Goal: Task Accomplishment & Management: Manage account settings

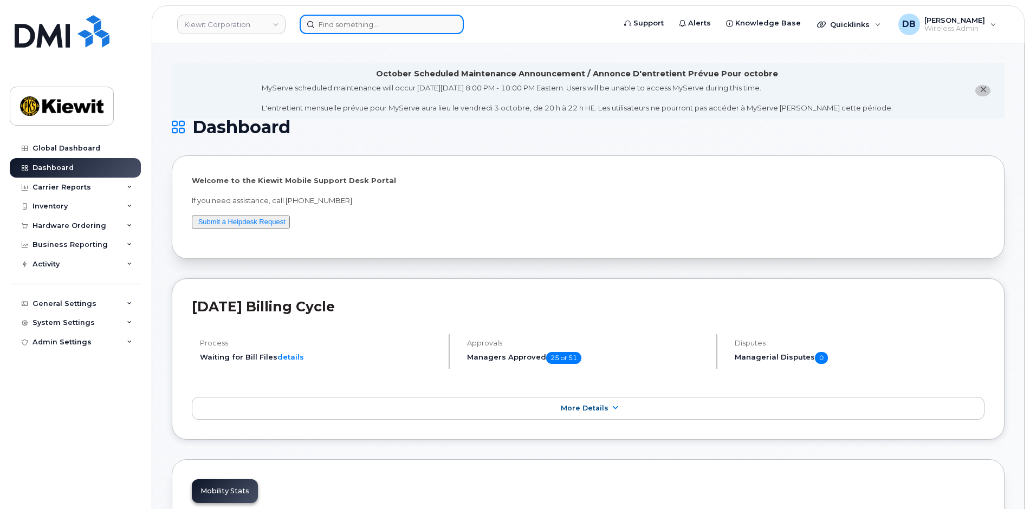
click at [352, 22] on input at bounding box center [382, 25] width 164 height 20
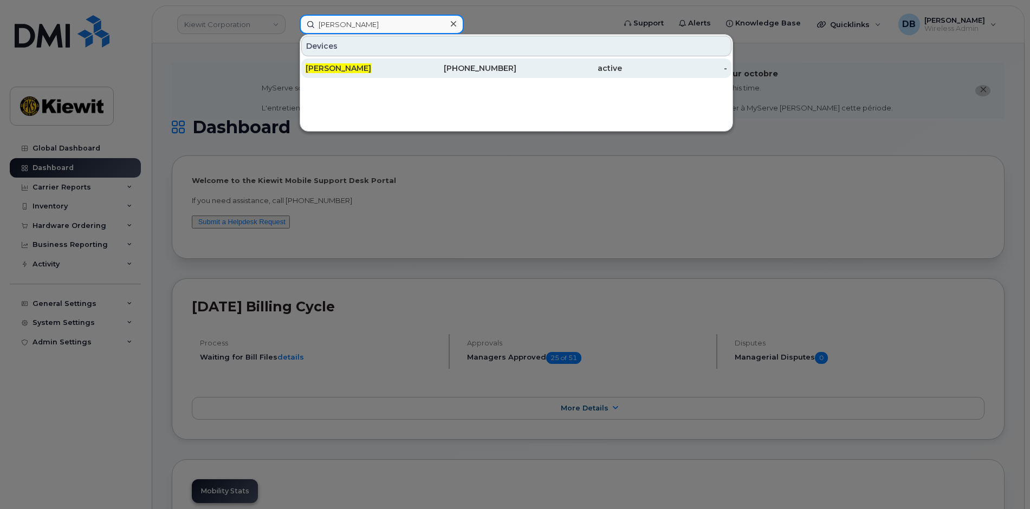
type input "hillary dolac"
click at [363, 72] on span "[PERSON_NAME]" at bounding box center [339, 68] width 66 height 10
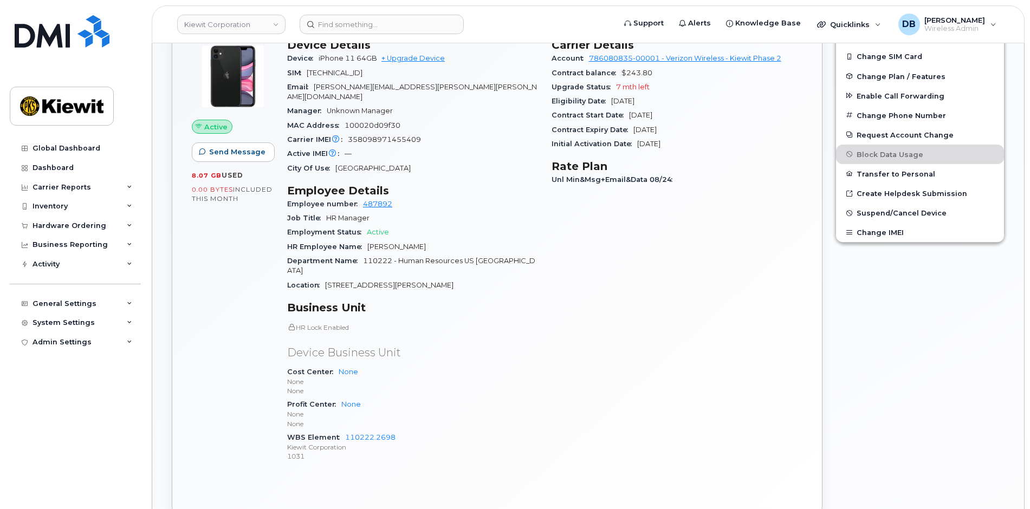
scroll to position [217, 0]
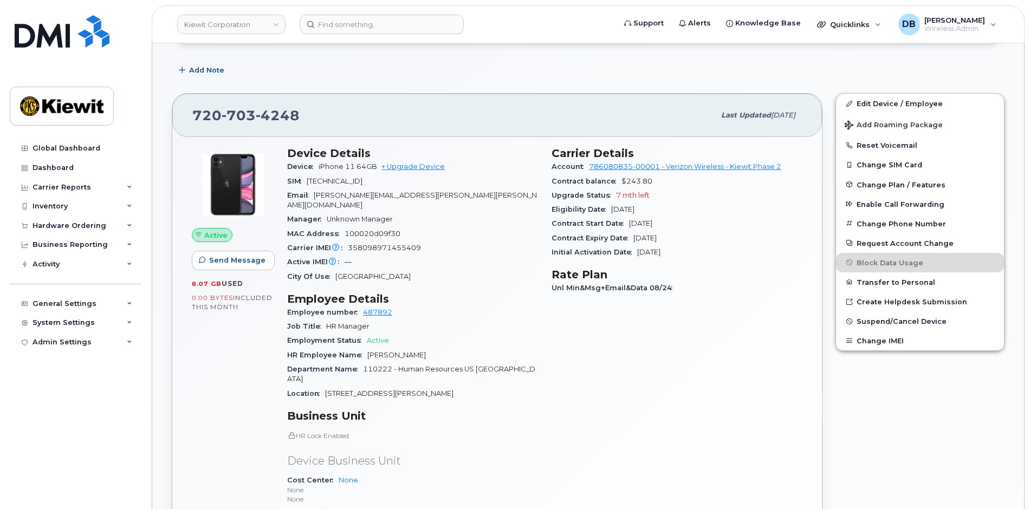
drag, startPoint x: 685, startPoint y: 223, endPoint x: 629, endPoint y: 224, distance: 55.3
click at [629, 224] on div "Contract Start Date May 07, 2024" at bounding box center [676, 224] width 251 height 14
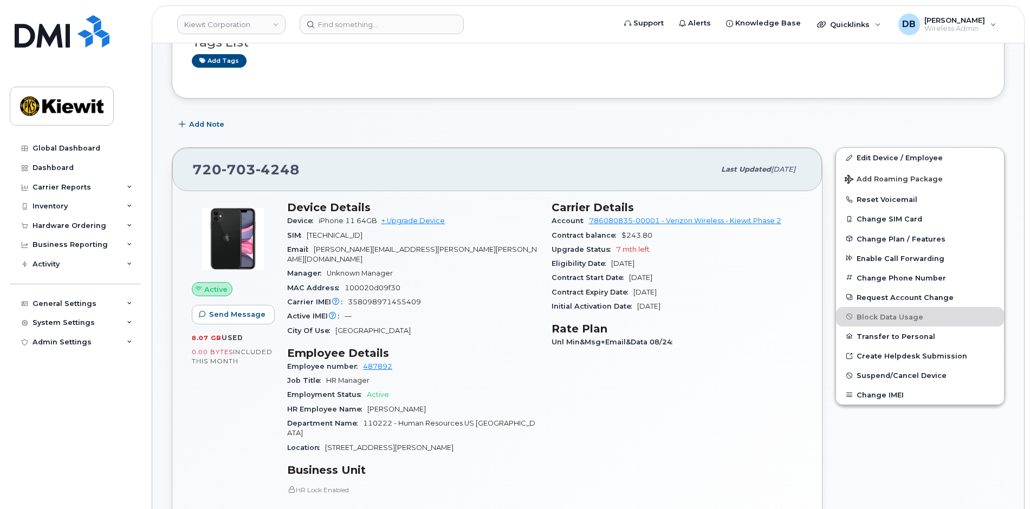
scroll to position [108, 0]
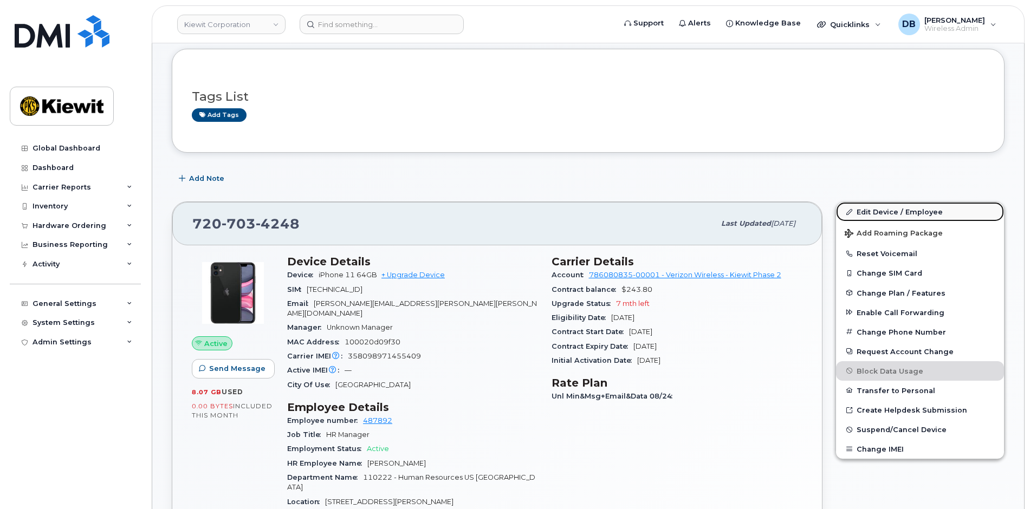
click at [874, 205] on link "Edit Device / Employee" at bounding box center [920, 212] width 168 height 20
click at [869, 214] on link "Edit Device / Employee" at bounding box center [920, 212] width 168 height 20
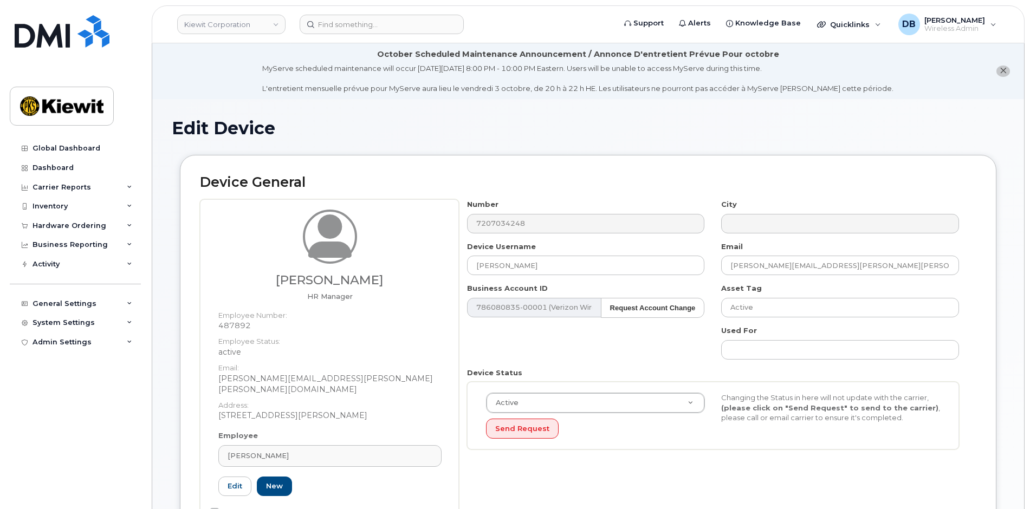
click at [242, 323] on dd "487892" at bounding box center [329, 325] width 223 height 11
click at [242, 324] on dd "487892" at bounding box center [329, 325] width 223 height 11
click at [289, 451] on span "Hillary McCormack" at bounding box center [258, 456] width 61 height 10
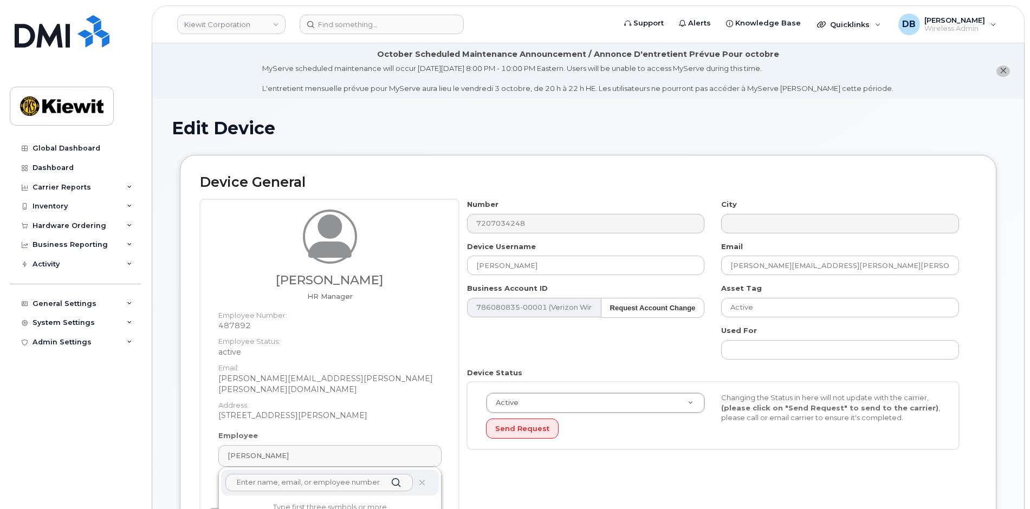
scroll to position [163, 0]
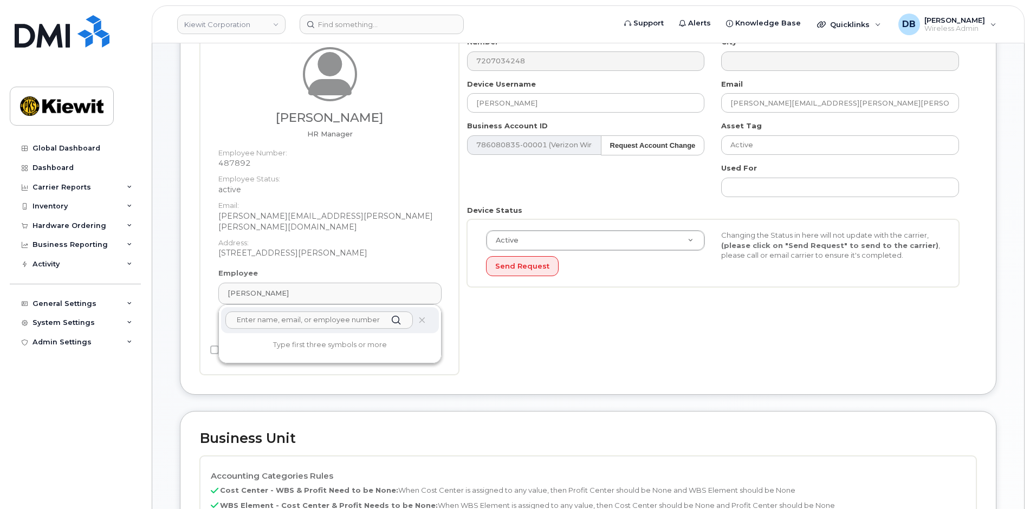
paste input "487892"
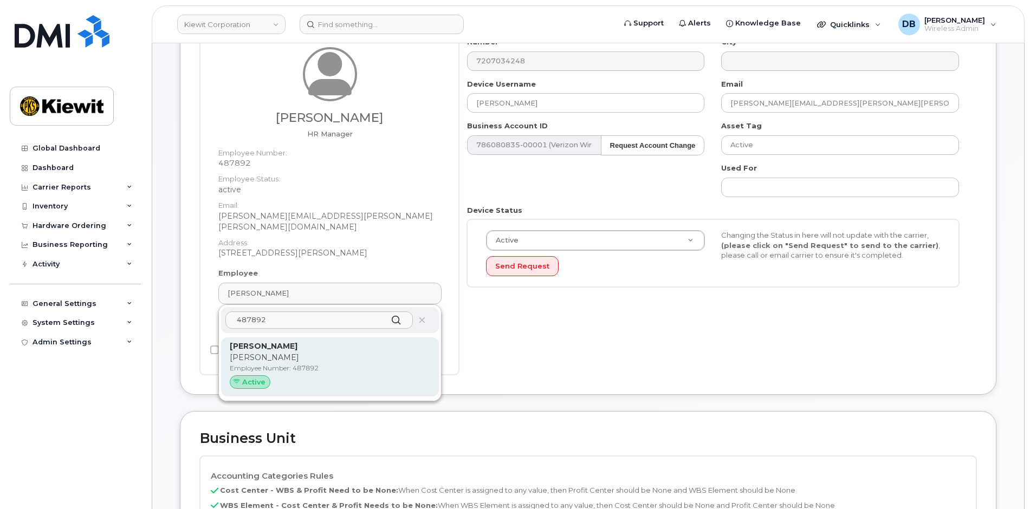
type input "487892"
click at [300, 363] on p "Employee Number: 487892" at bounding box center [330, 368] width 200 height 10
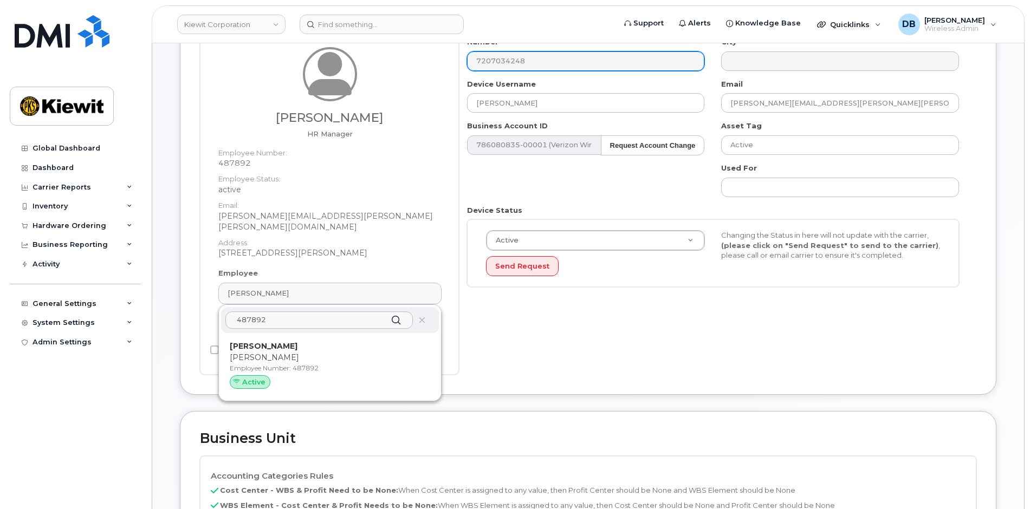
type input "Hillary McCormack"
type input "hillary.mccormack@kiewit.com"
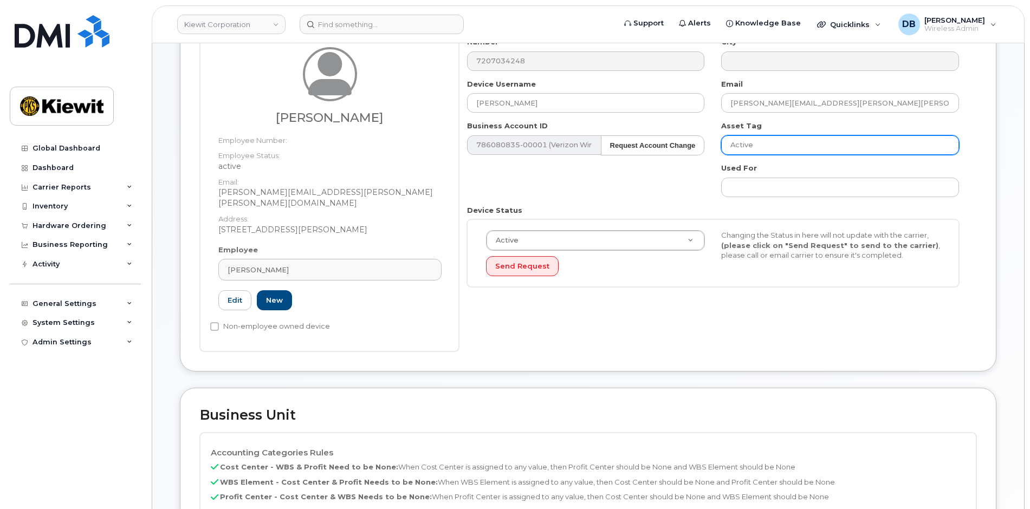
click at [774, 147] on input "Active" at bounding box center [840, 145] width 238 height 20
type input "Saving..."
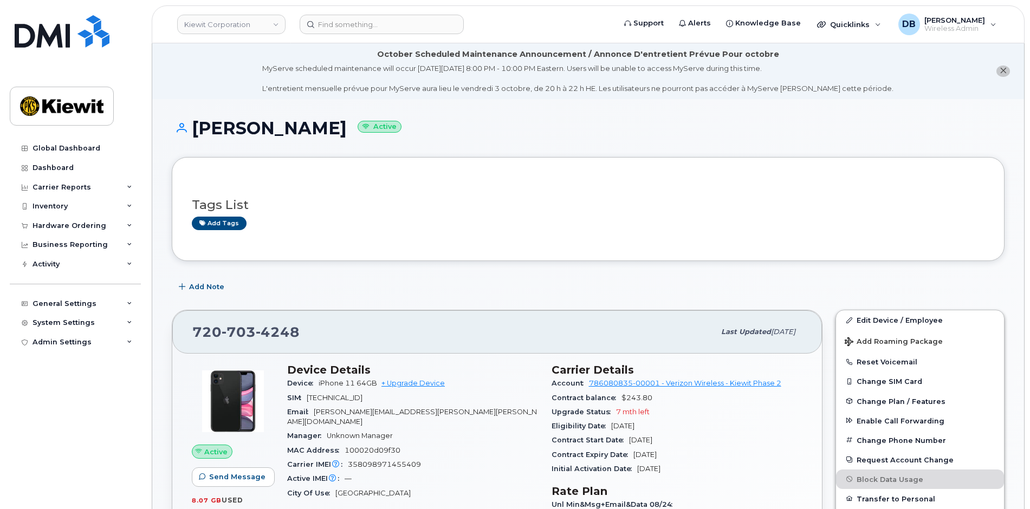
click at [546, 128] on h1 "[PERSON_NAME] Active" at bounding box center [588, 128] width 833 height 19
click at [367, 25] on input at bounding box center [382, 25] width 164 height 20
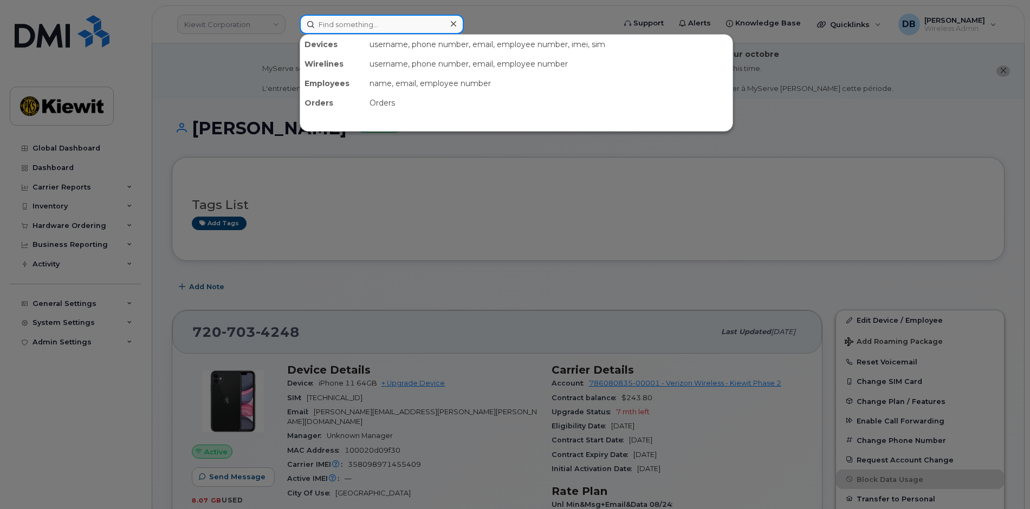
paste input "[PHONE_NUMBER]"
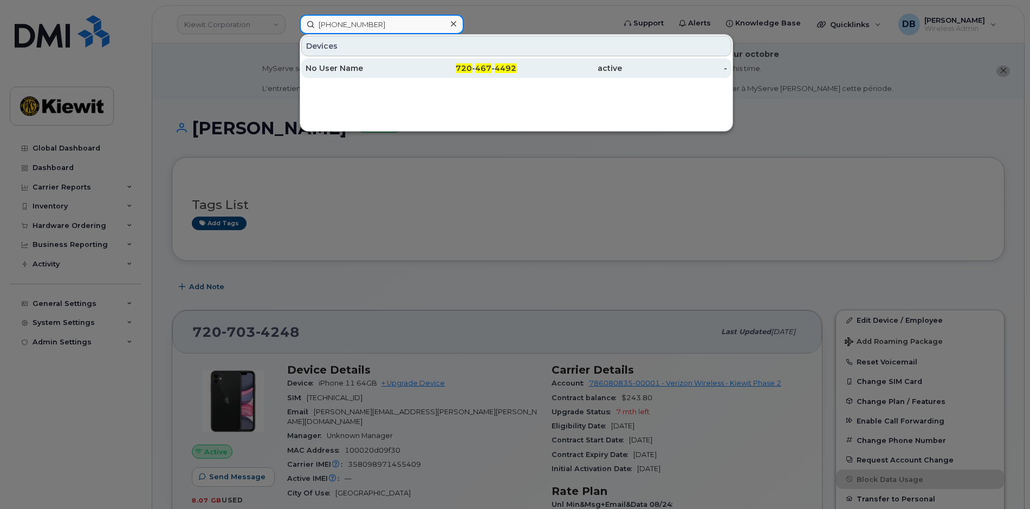
type input "[PHONE_NUMBER]"
click at [339, 69] on div "No User Name" at bounding box center [359, 68] width 106 height 11
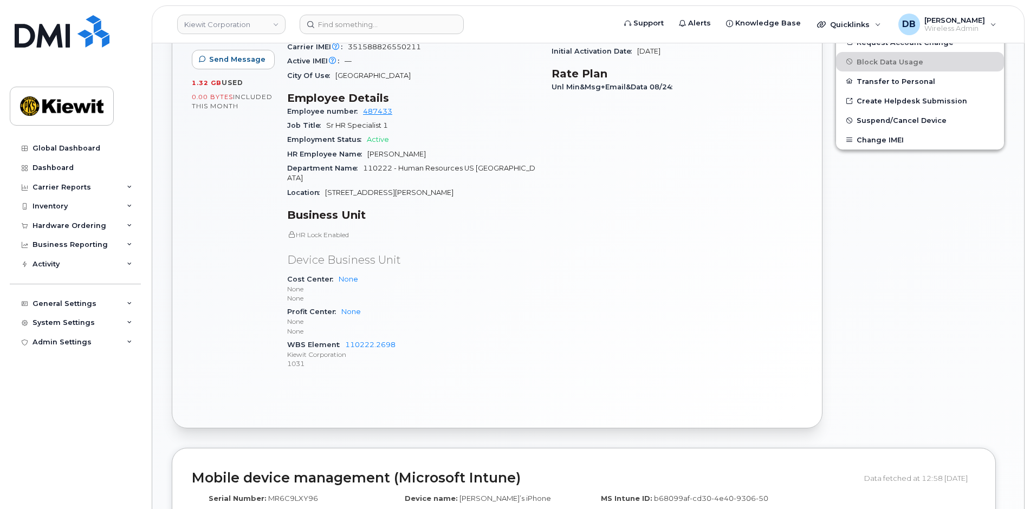
scroll to position [147, 0]
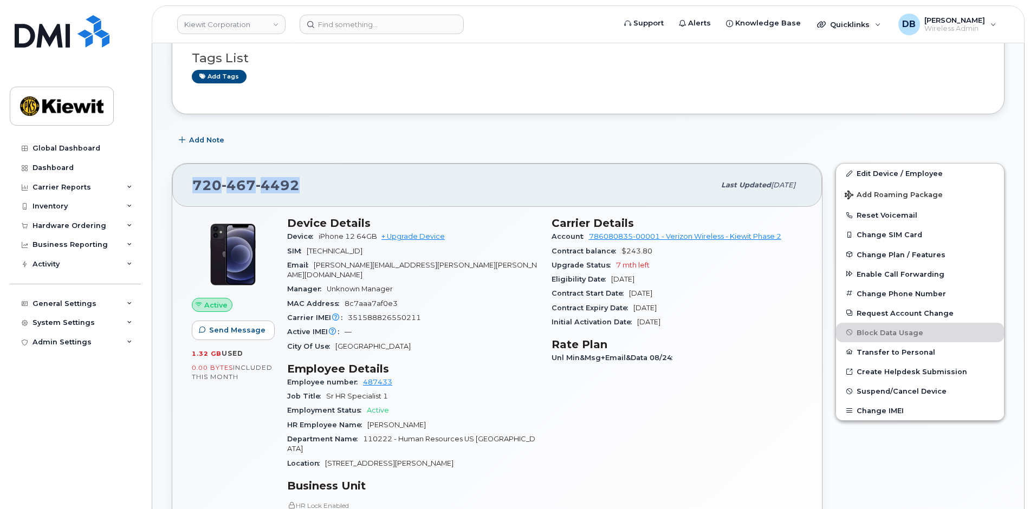
drag, startPoint x: 305, startPoint y: 188, endPoint x: 196, endPoint y: 184, distance: 109.5
click at [196, 184] on div "[PHONE_NUMBER]" at bounding box center [453, 185] width 522 height 23
copy span "[PHONE_NUMBER]"
